Goal: Task Accomplishment & Management: Manage account settings

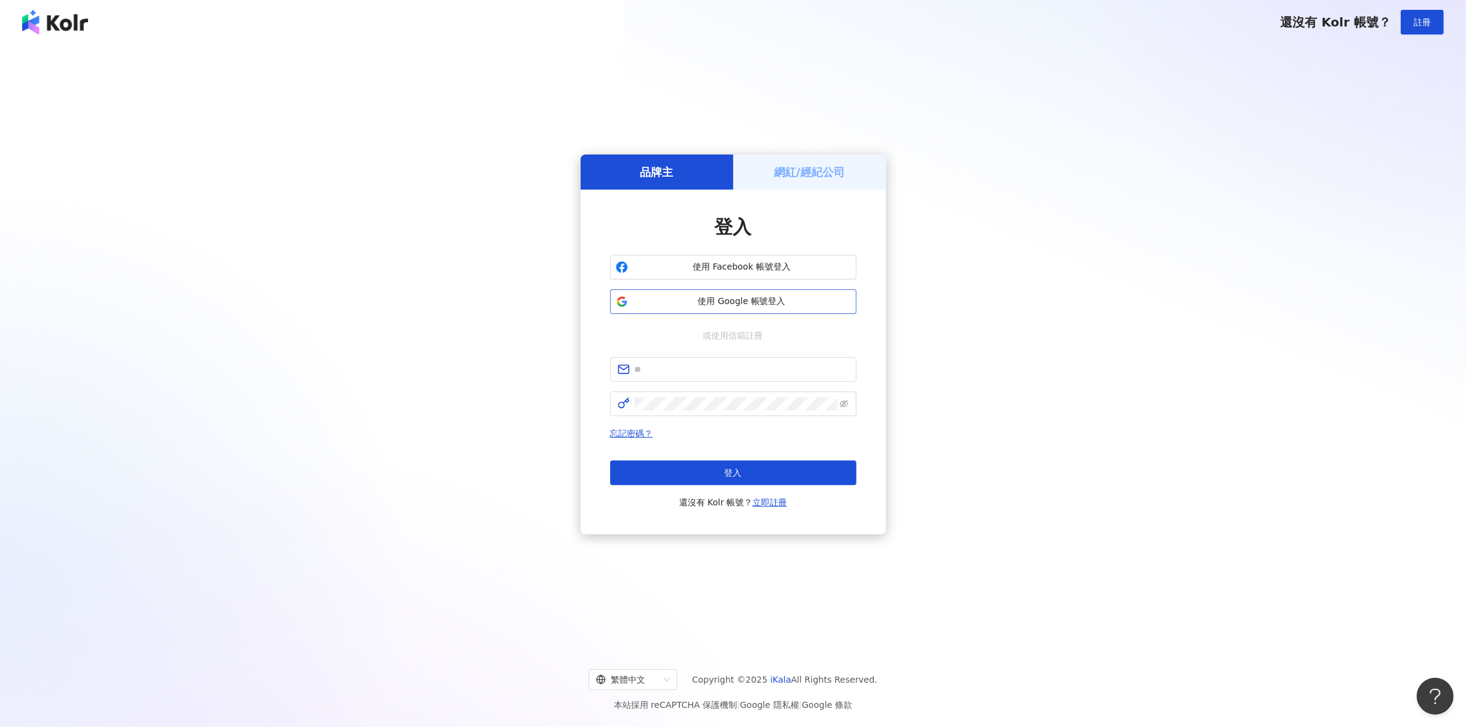
click at [810, 312] on button "使用 Google 帳號登入" at bounding box center [733, 301] width 246 height 25
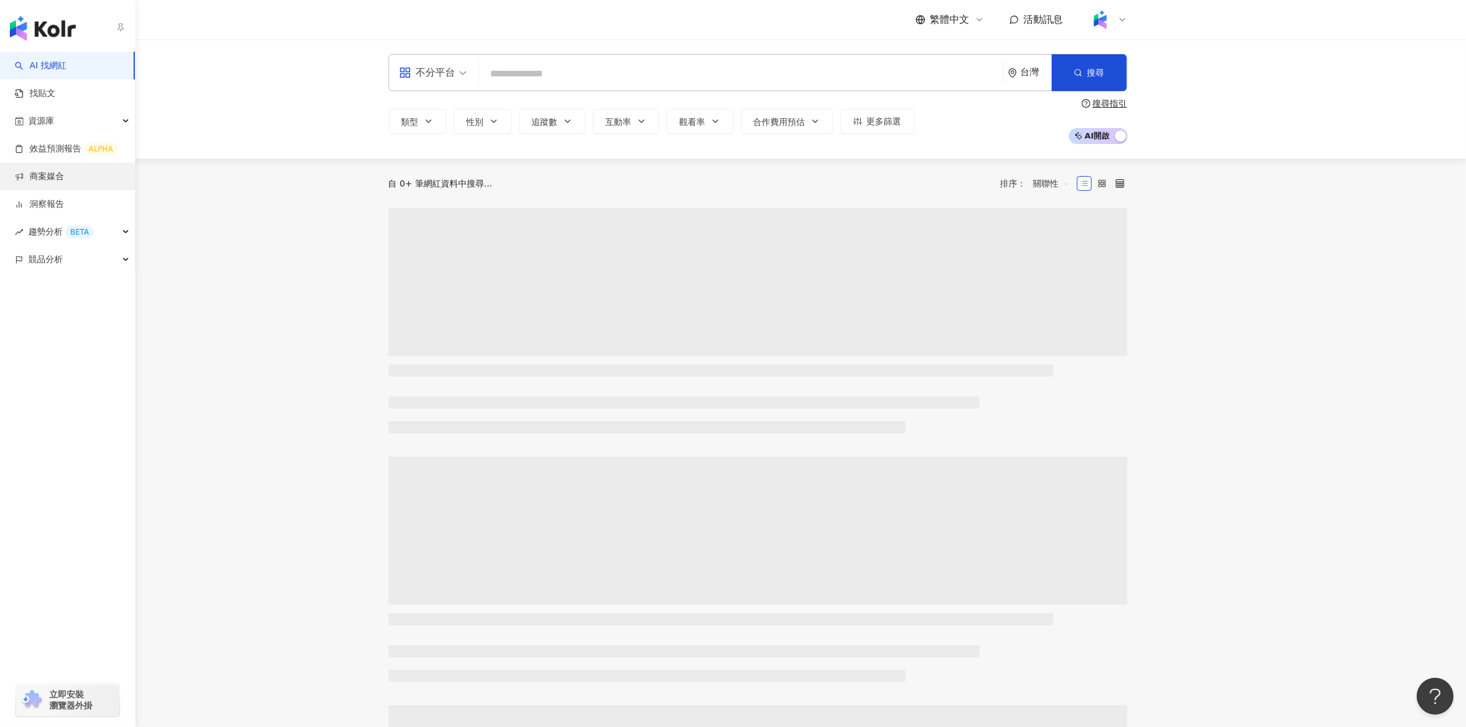
click at [64, 182] on link "商案媒合" at bounding box center [39, 177] width 49 height 12
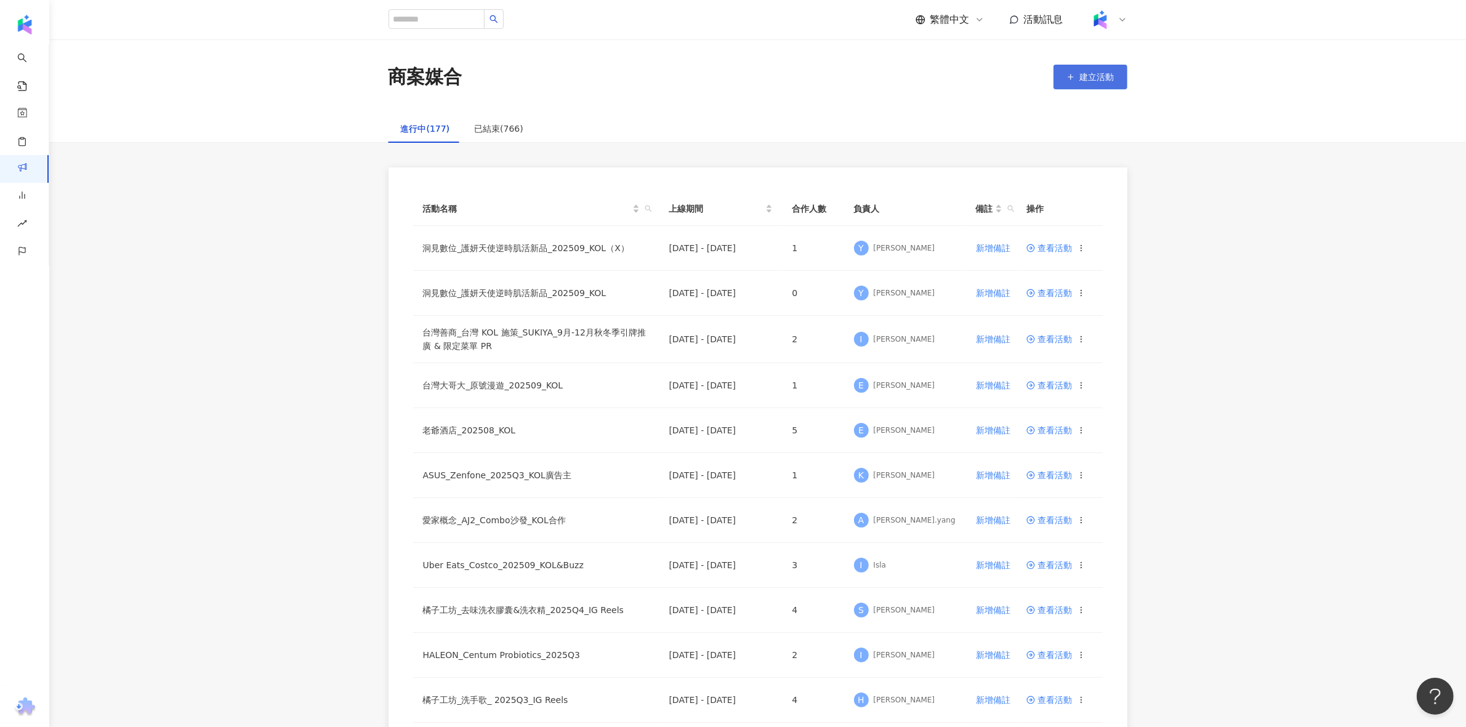
click at [1081, 80] on span "建立活動" at bounding box center [1097, 77] width 34 height 10
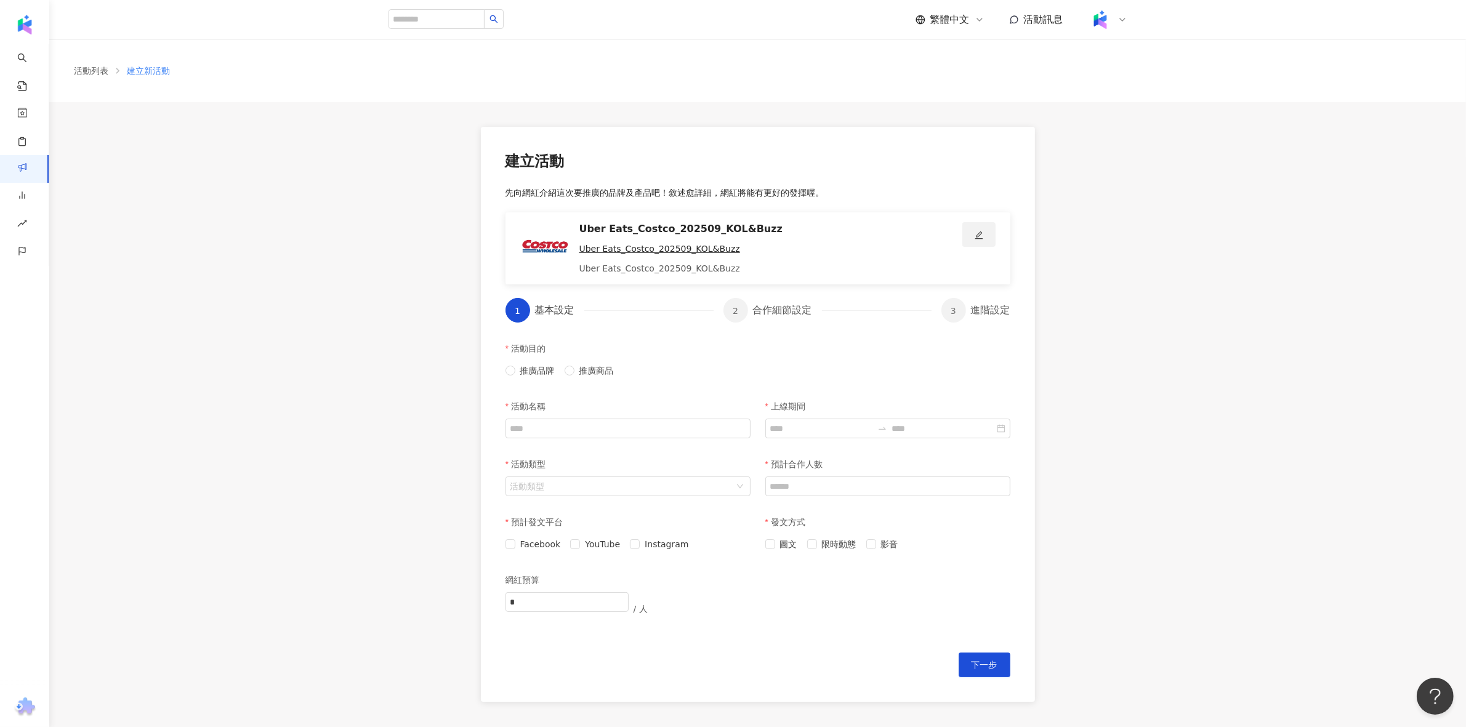
click at [976, 235] on icon "edit" at bounding box center [979, 235] width 9 height 9
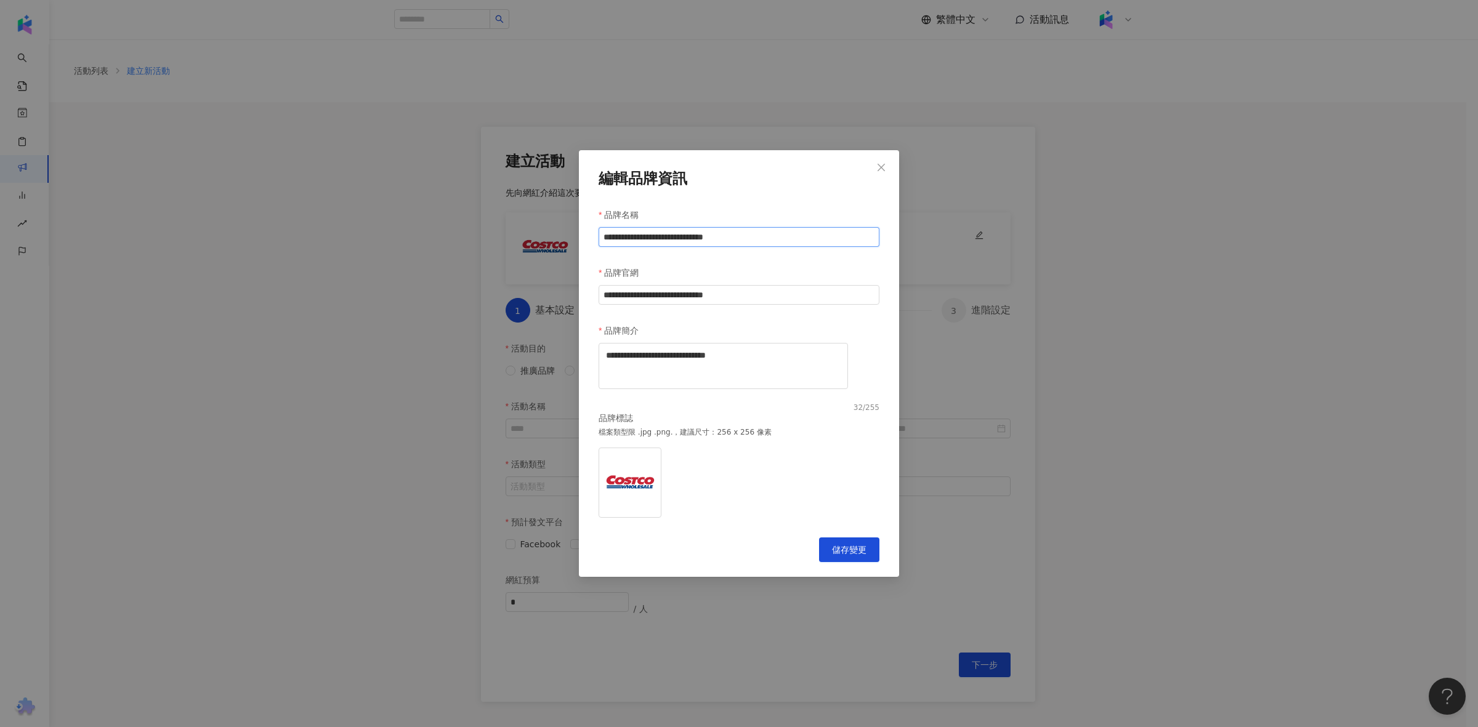
click at [749, 234] on input "**********" at bounding box center [739, 237] width 281 height 20
click at [927, 185] on div "**********" at bounding box center [739, 363] width 1478 height 727
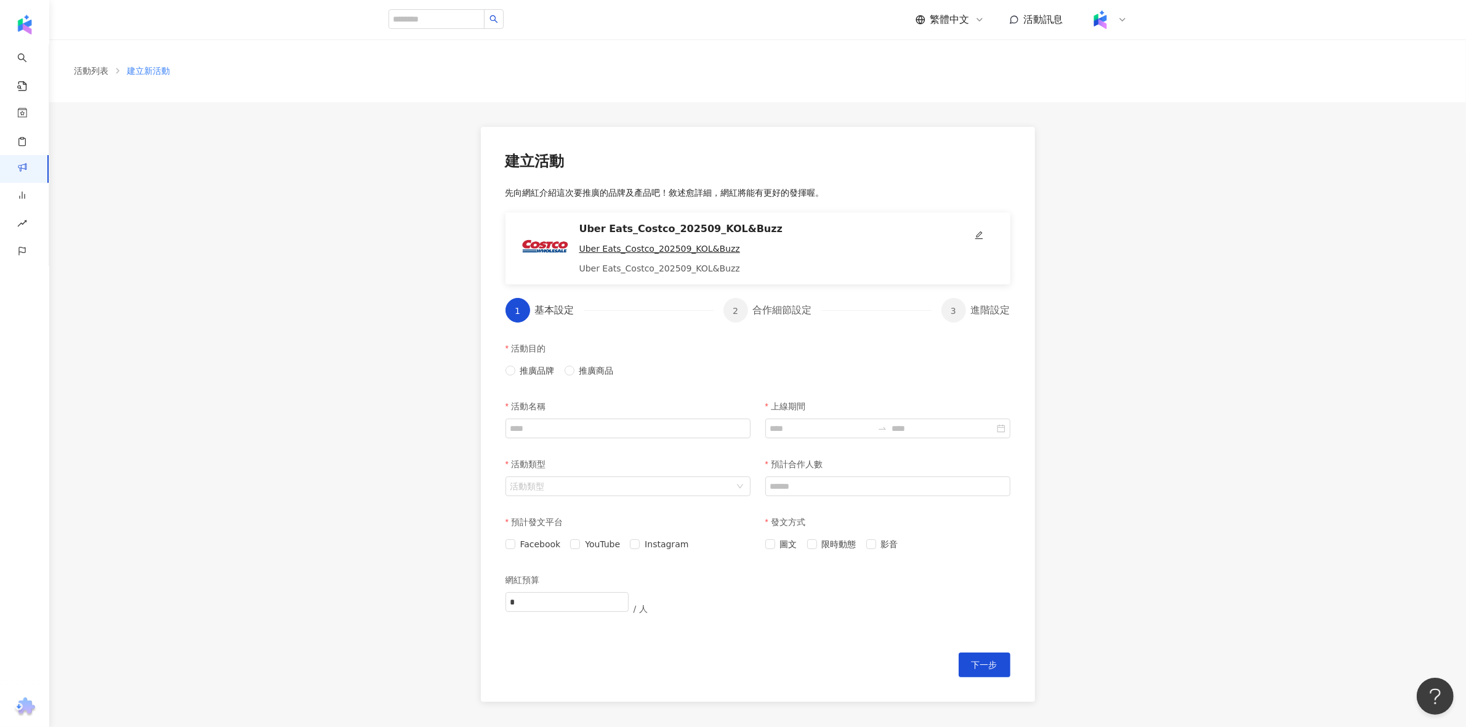
click at [413, 154] on div "建立活動 先向網紅介紹這次要推廣的品牌及產品吧！敘述愈詳細，網紅將能有更好的發揮喔。 Uber Eats_Costco_202509_KOL&Buzz Ube…" at bounding box center [757, 414] width 1417 height 624
click at [94, 78] on div "活動列表 建立新活動" at bounding box center [757, 70] width 1417 height 63
click at [97, 66] on link "活動列表" at bounding box center [90, 71] width 39 height 14
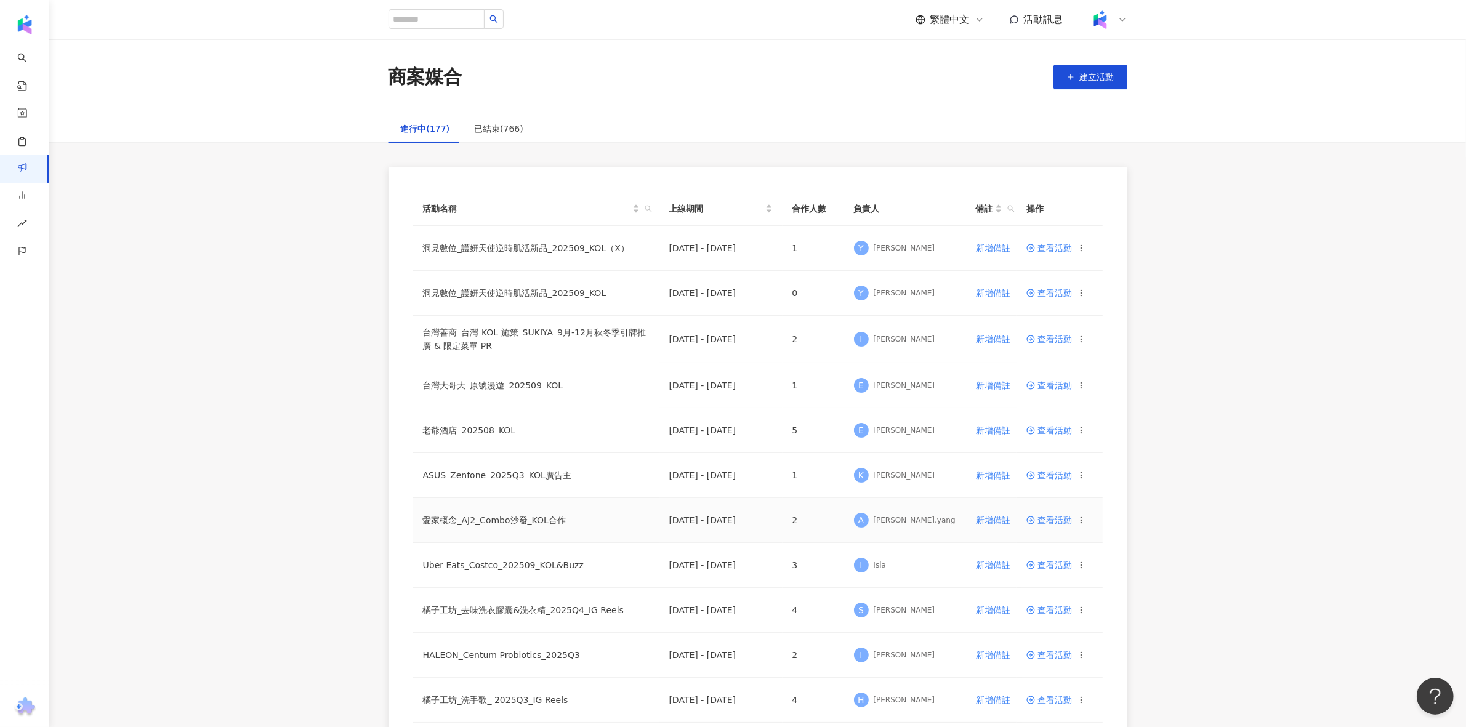
click at [574, 520] on td "愛家概念_AJ2_Combo沙發_KOL合作" at bounding box center [536, 520] width 246 height 45
click at [536, 525] on td "愛家概念_AJ2_Combo沙發_KOL合作" at bounding box center [536, 520] width 246 height 45
click at [1051, 516] on span "查看活動" at bounding box center [1049, 520] width 46 height 9
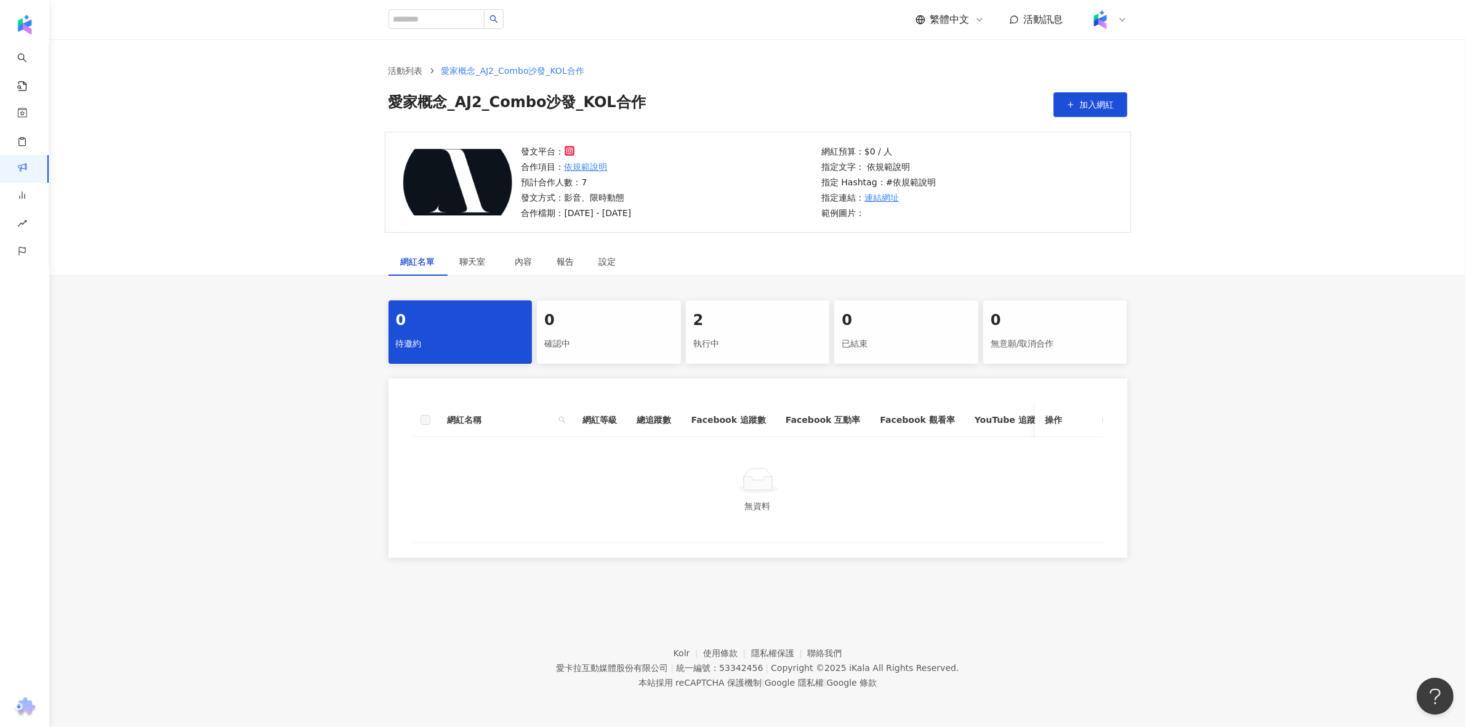
click at [807, 334] on div "執行中" at bounding box center [757, 344] width 129 height 21
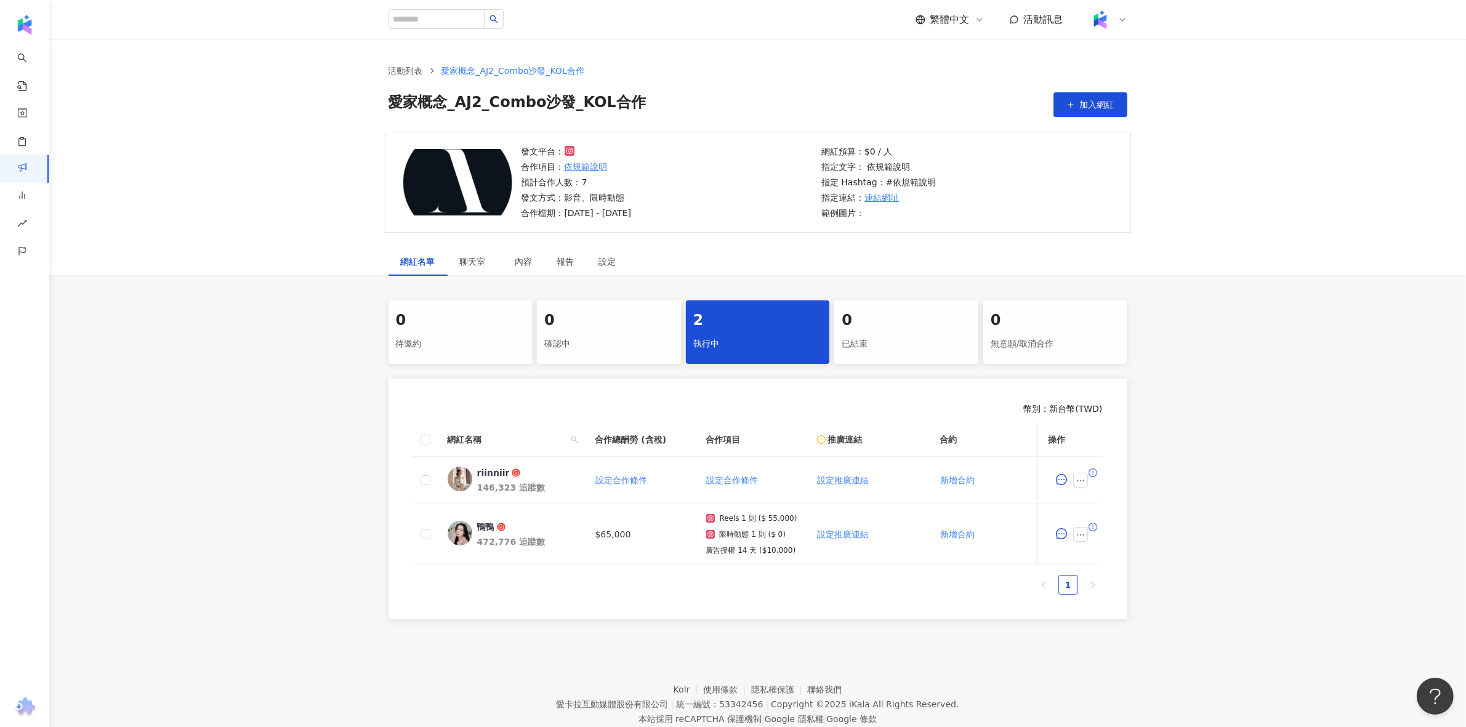
click at [690, 565] on div "網紅名稱 合作總酬勞 (含稅) 合作項目 推廣連結 合約 勞報單 其他附件 上線連結 領款人身份 備註 付款狀態 操作 riinniir 146,323 追蹤…" at bounding box center [758, 494] width 690 height 142
drag, startPoint x: 474, startPoint y: 474, endPoint x: 507, endPoint y: 471, distance: 32.8
click at [507, 471] on link "riinniir 146,323 追蹤數" at bounding box center [512, 480] width 128 height 27
copy span "riinniir"
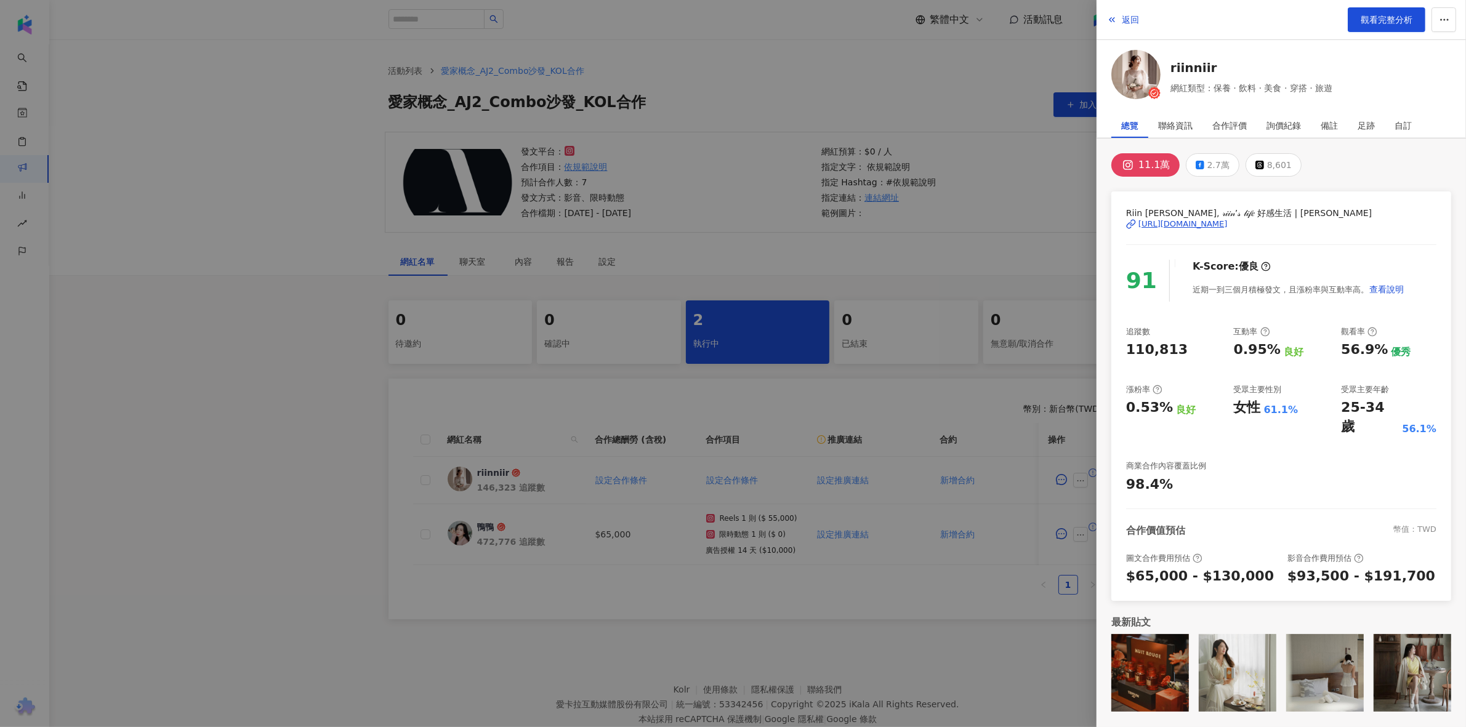
click at [956, 89] on div at bounding box center [733, 363] width 1466 height 727
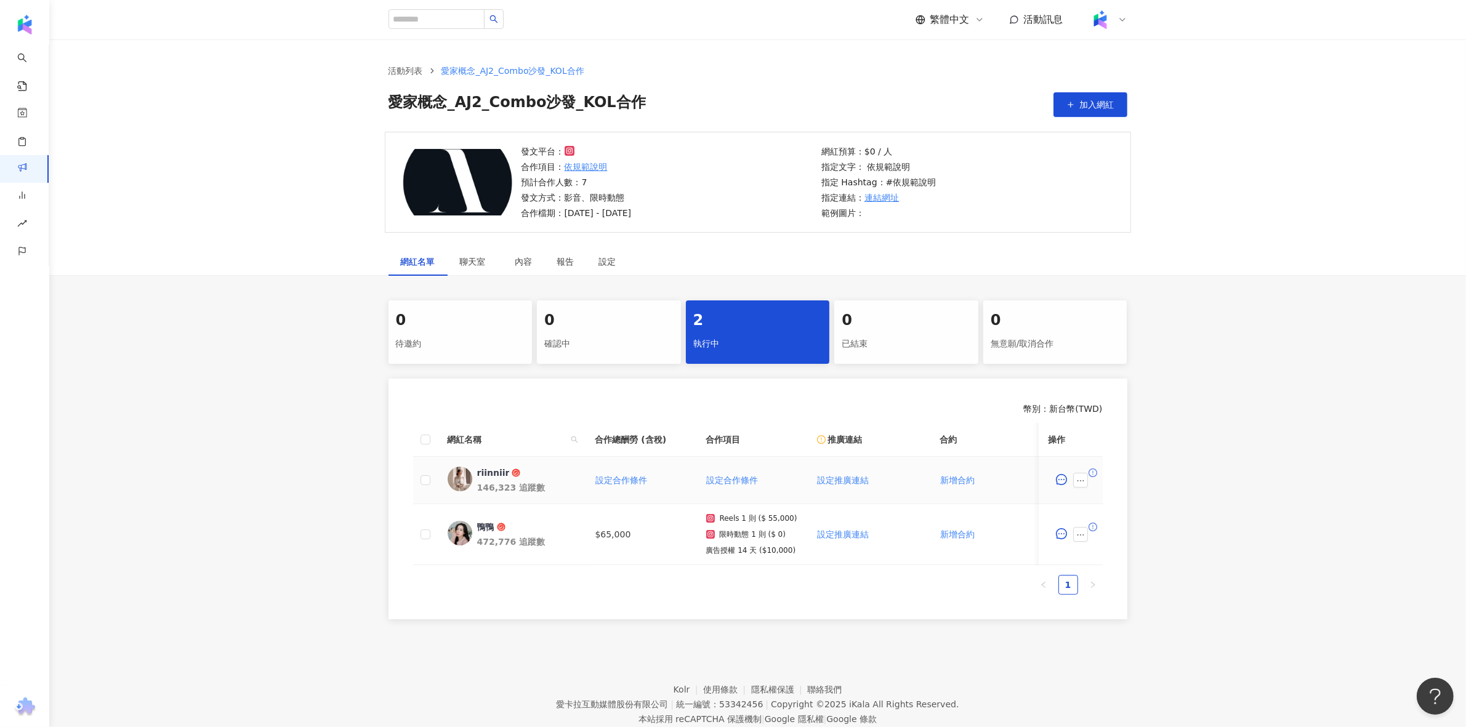
click at [1095, 470] on icon "exclamation-circle" at bounding box center [1093, 473] width 9 height 9
click at [1082, 480] on icon "ellipsis" at bounding box center [1080, 481] width 9 height 9
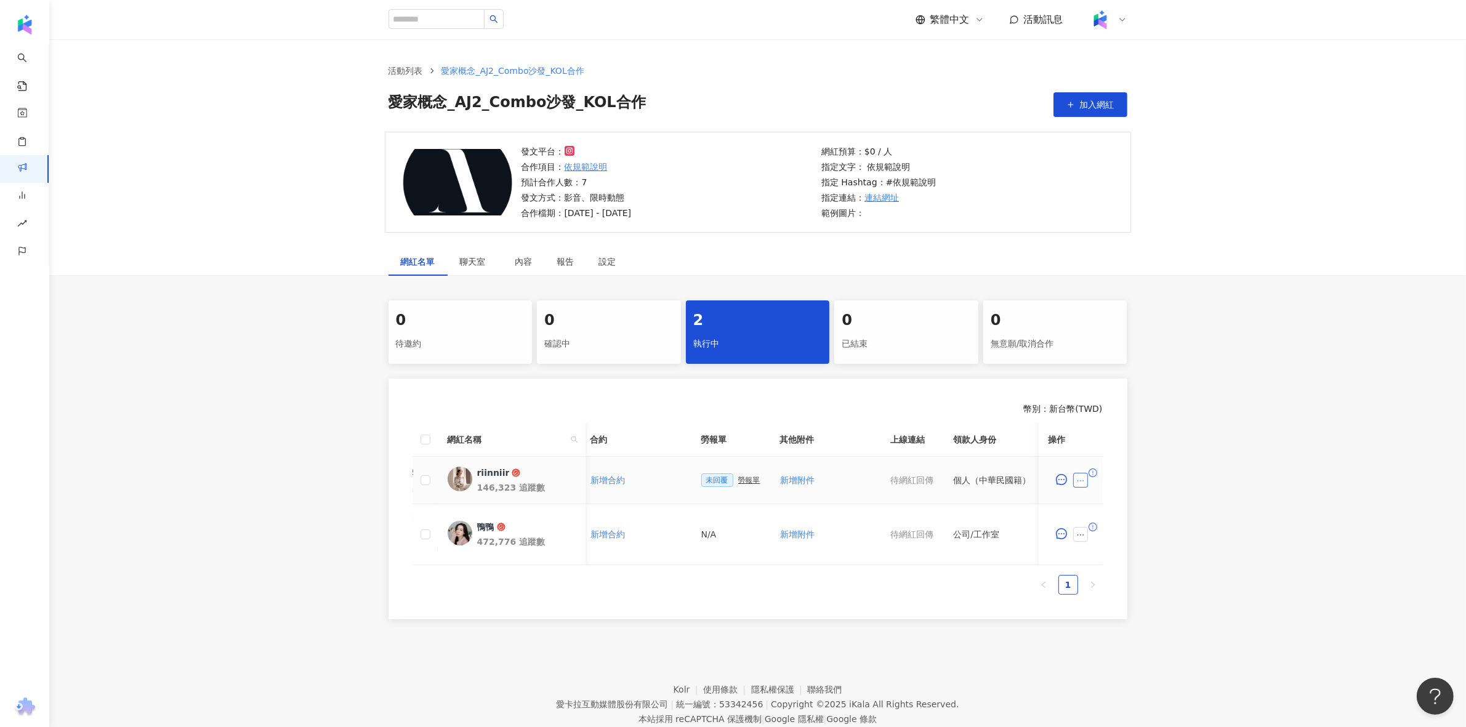
click at [1086, 482] on button "button" at bounding box center [1080, 480] width 15 height 15
click at [1131, 225] on li "設定合作條件" at bounding box center [1109, 217] width 67 height 25
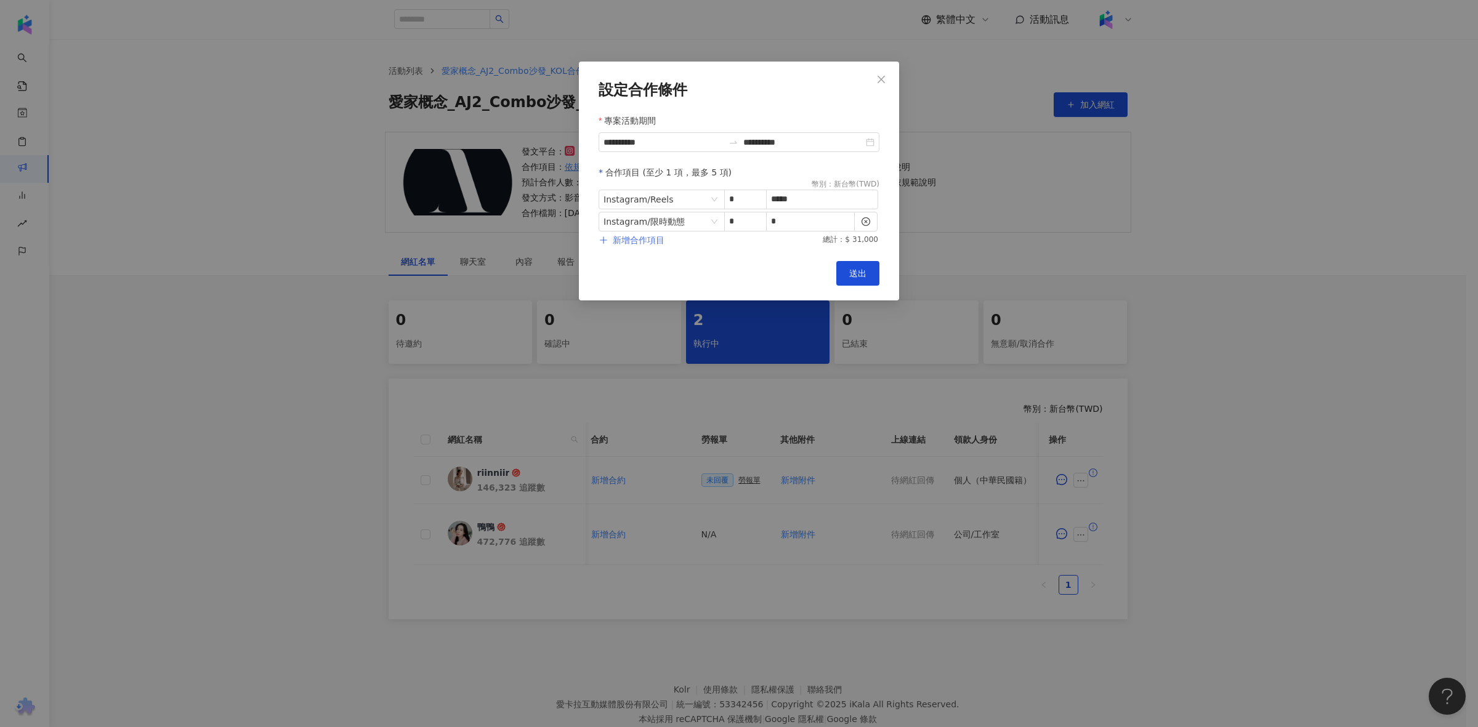
click at [663, 238] on span "新增合作項目" at bounding box center [639, 240] width 52 height 10
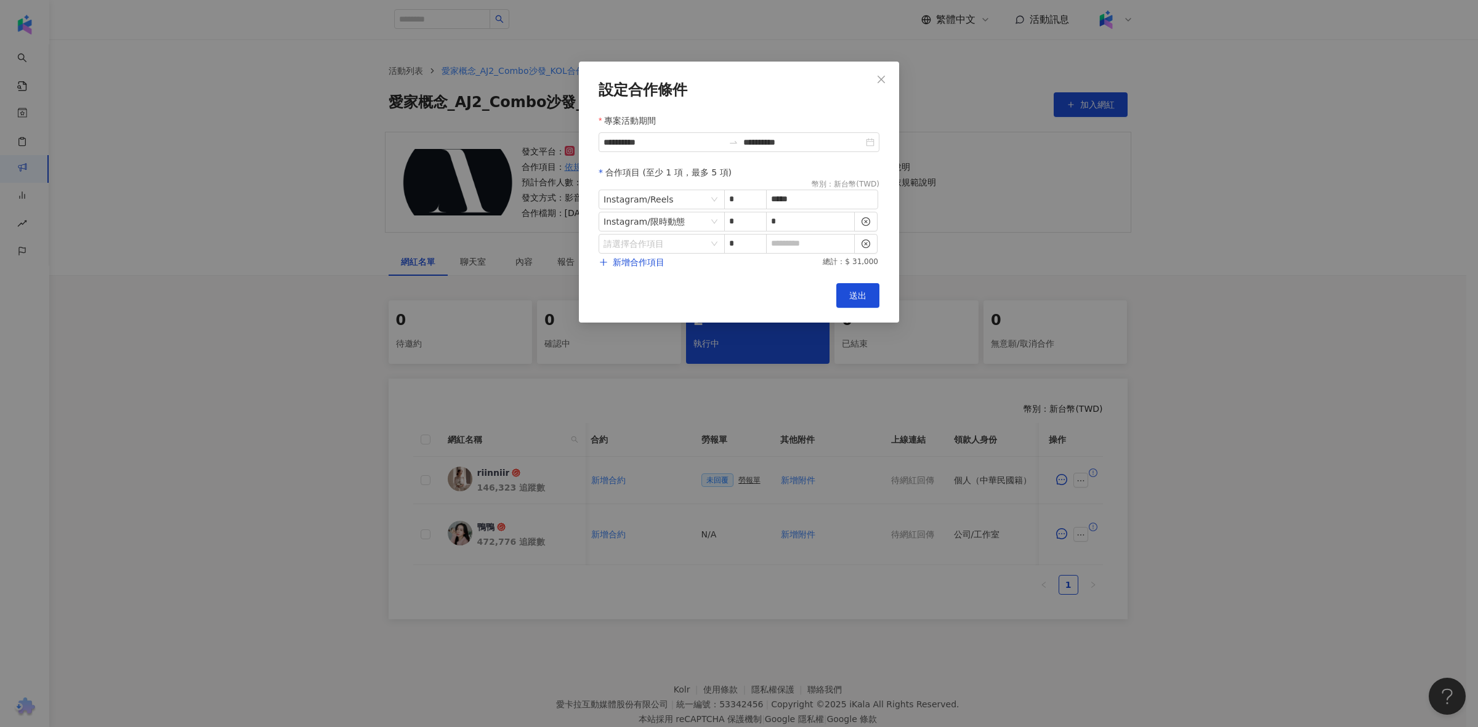
click at [871, 86] on button "Close" at bounding box center [881, 79] width 25 height 25
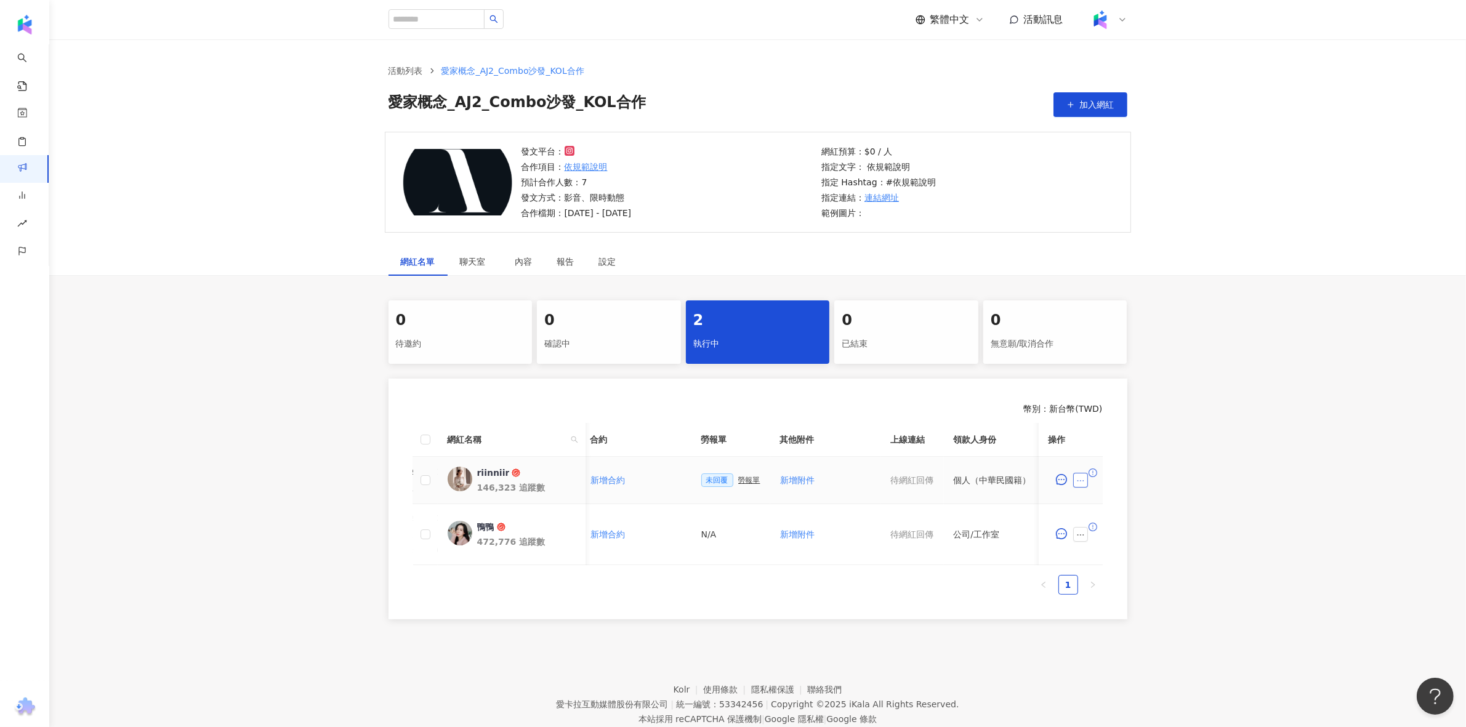
click at [1079, 475] on button "button" at bounding box center [1080, 480] width 15 height 15
click at [1336, 300] on div "0 待邀約 0 確認中 2 執行中 0 已結束 0 無意願/取消合作 幣別 ： 新台幣 ( TWD ) 網紅名稱 合作總酬勞 (含稅) 合作項目 推廣連結 合…" at bounding box center [757, 459] width 1417 height 319
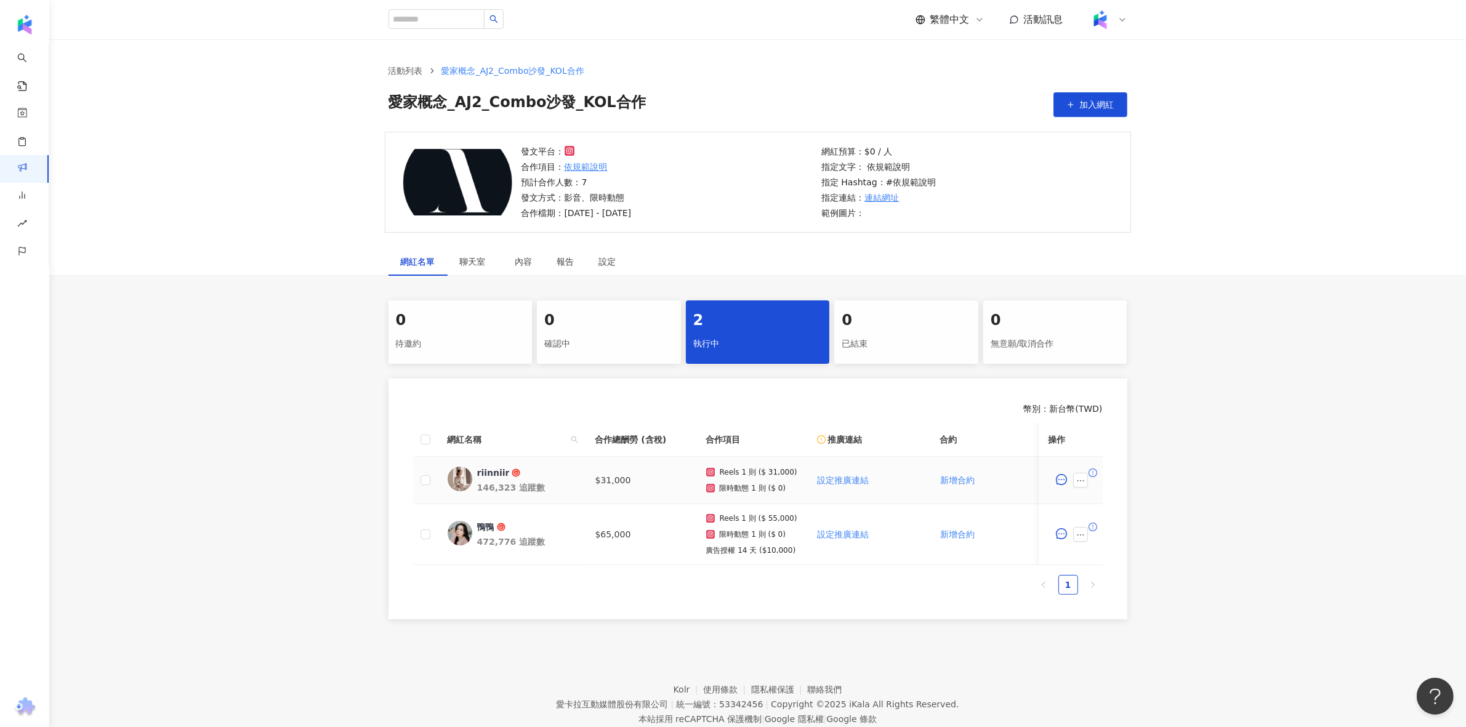
click at [419, 480] on td at bounding box center [425, 480] width 25 height 47
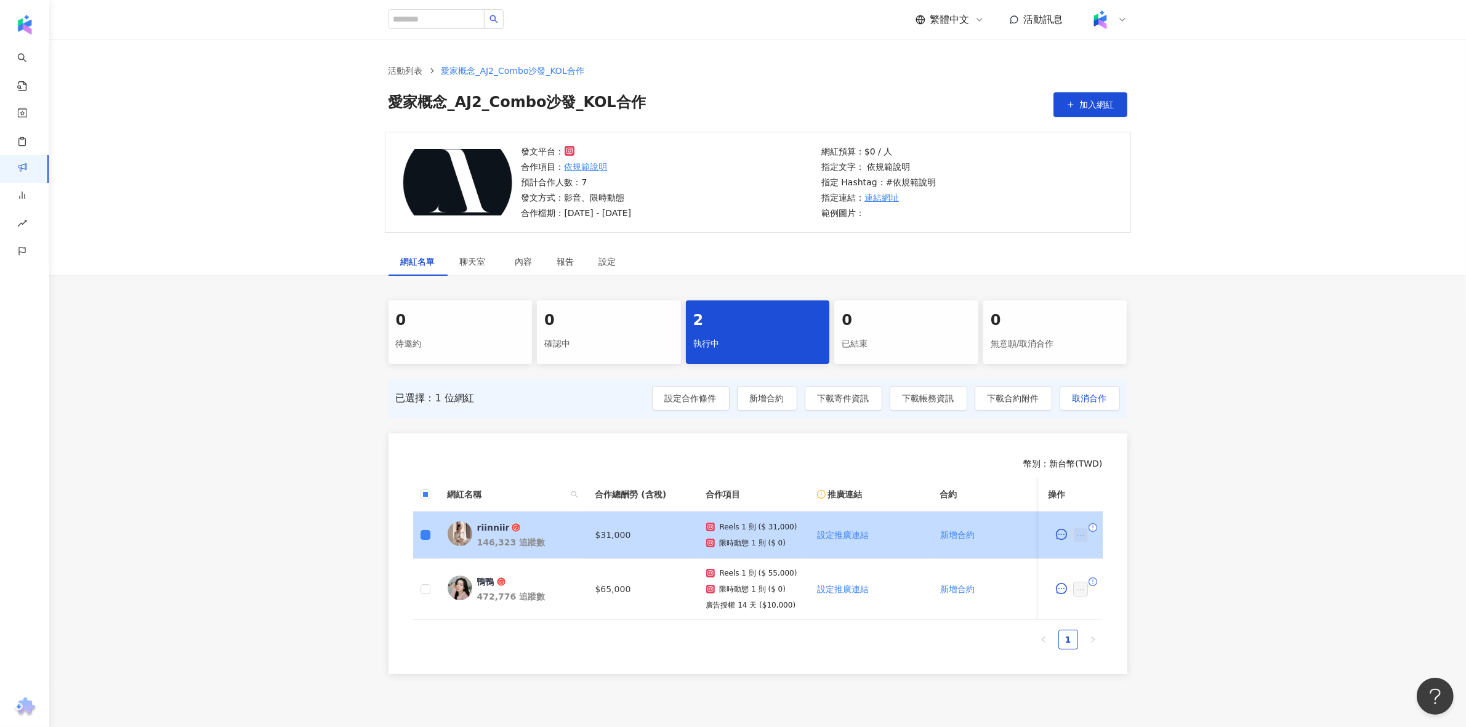
click at [431, 538] on td at bounding box center [425, 535] width 25 height 47
click at [425, 541] on label at bounding box center [426, 535] width 10 height 14
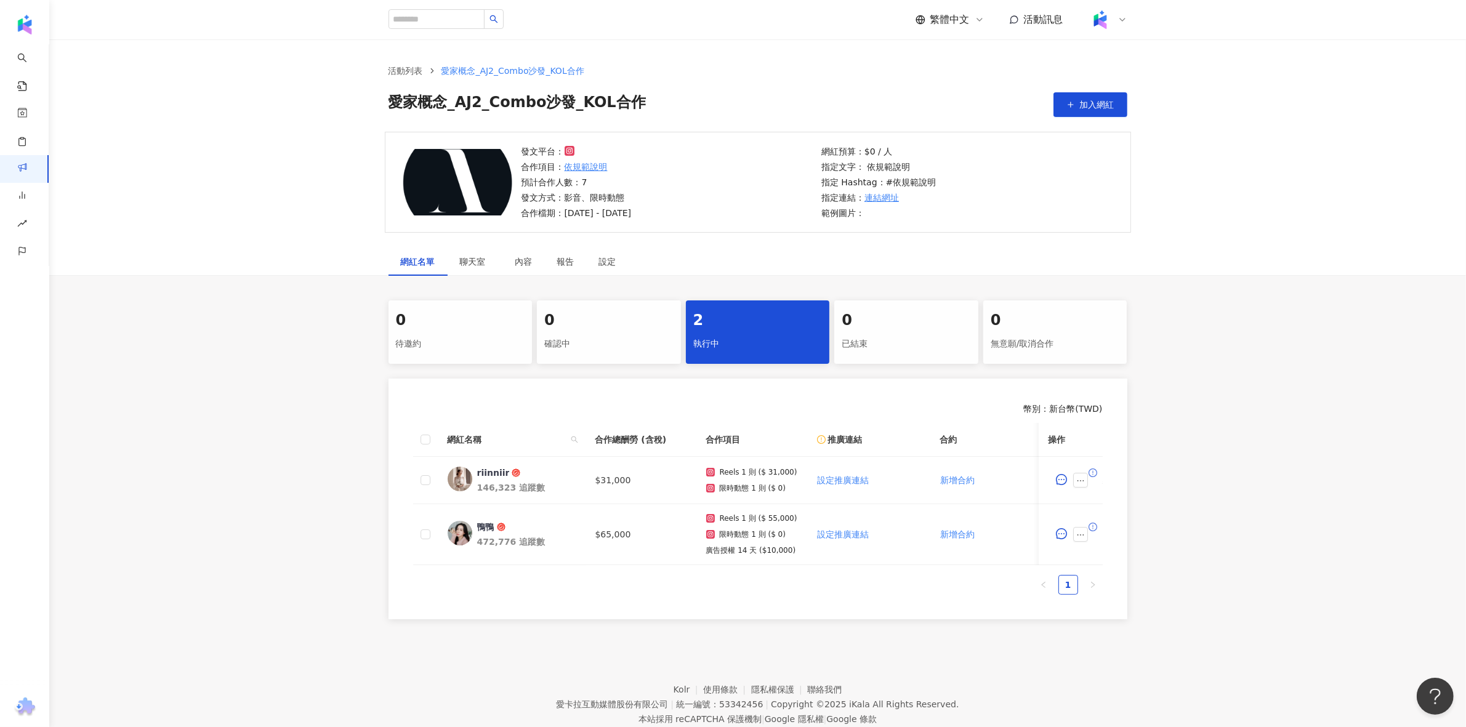
click at [534, 406] on div "幣別 ： 新台幣 ( TWD )" at bounding box center [758, 409] width 690 height 12
